Goal: Transaction & Acquisition: Subscribe to service/newsletter

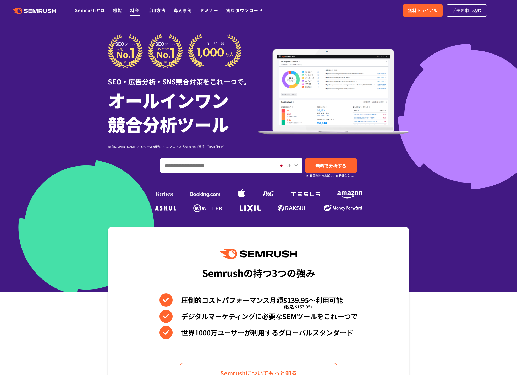
click at [132, 11] on link "料金" at bounding box center [134, 10] width 9 height 6
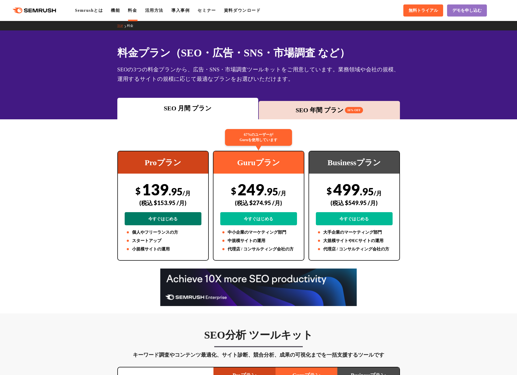
click at [181, 220] on link "今すぐはじめる" at bounding box center [163, 218] width 77 height 13
click at [325, 108] on div "SEO 年間 プラン 16% OFF" at bounding box center [330, 109] width 136 height 9
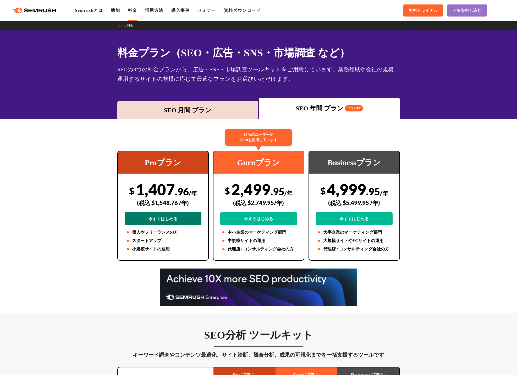
click at [168, 218] on link "今すぐはじめる" at bounding box center [163, 218] width 77 height 13
